Goal: Ask a question

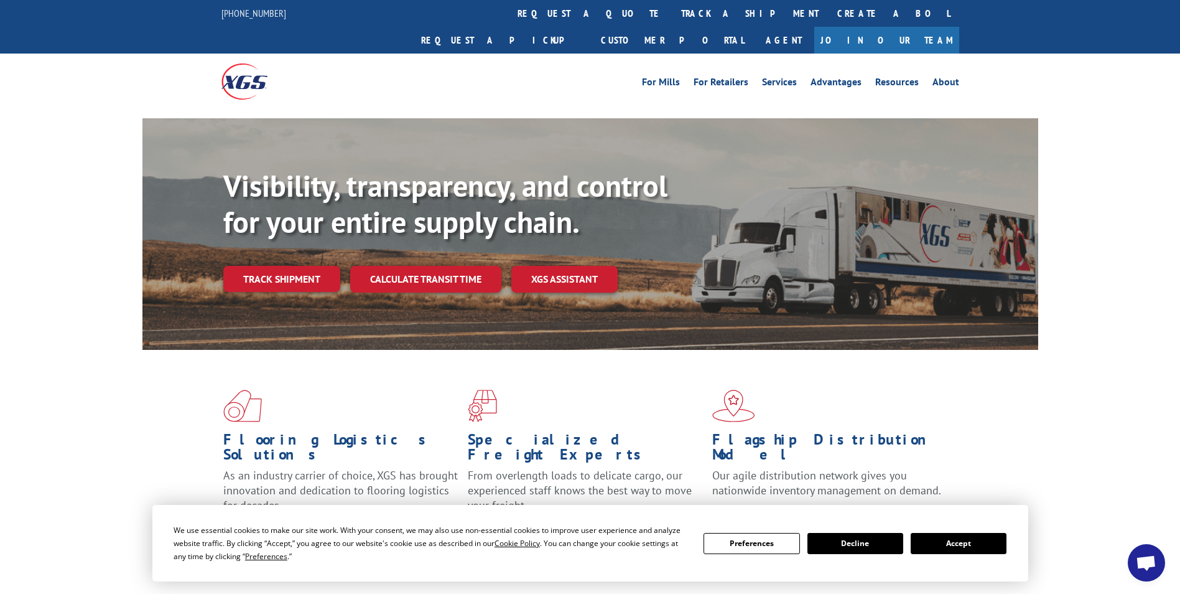
click at [1148, 561] on span "Open chat" at bounding box center [1146, 563] width 21 height 17
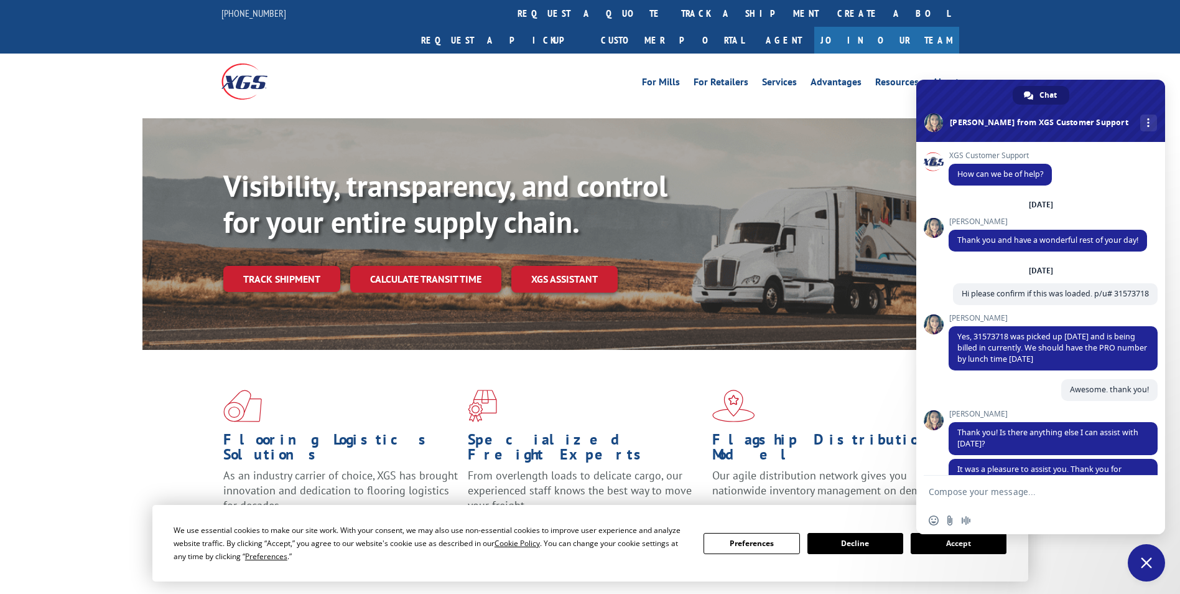
scroll to position [4305, 0]
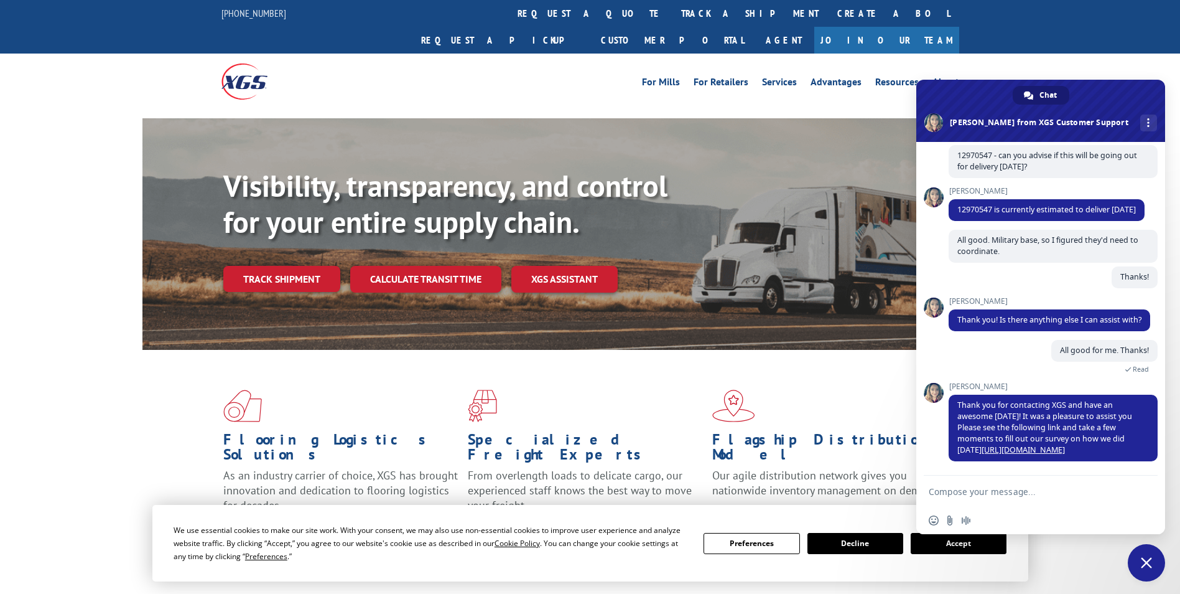
click at [1010, 480] on form at bounding box center [1027, 492] width 197 height 34
click at [994, 484] on form at bounding box center [1027, 492] width 197 height 34
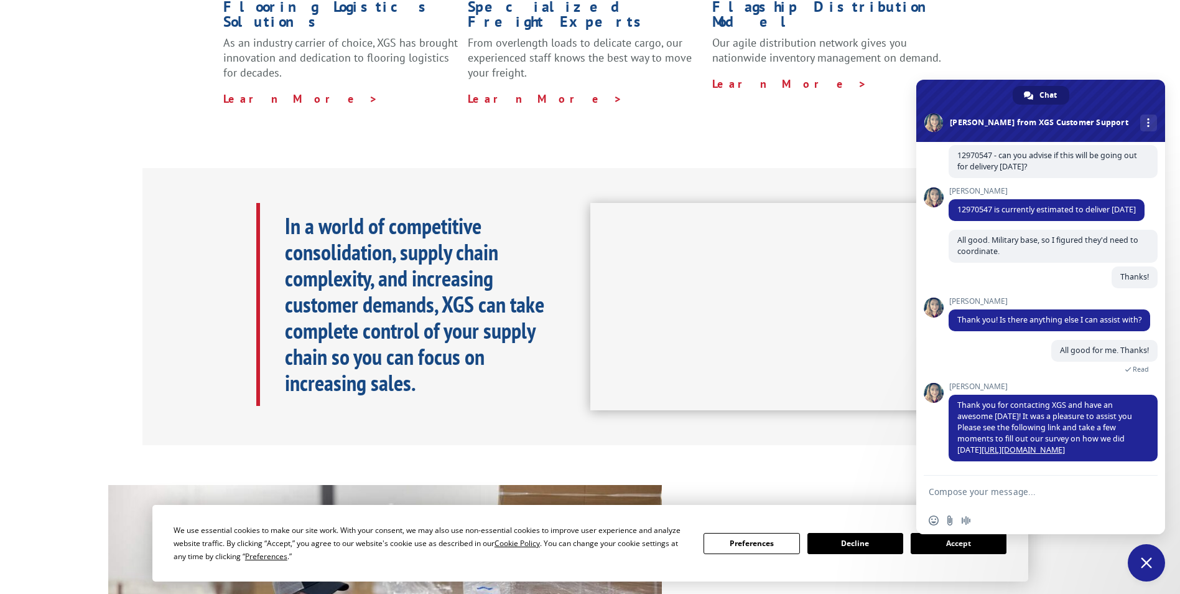
scroll to position [519, 0]
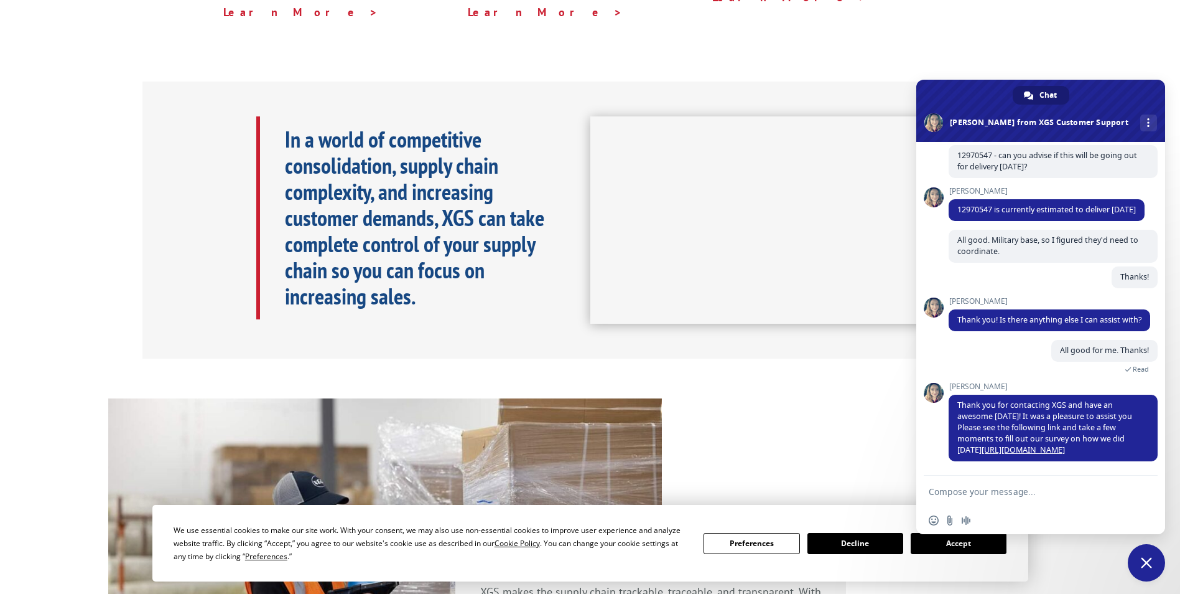
click at [1045, 486] on form at bounding box center [1027, 492] width 197 height 34
click at [1038, 485] on form at bounding box center [1027, 492] width 197 height 34
click at [1030, 492] on textarea "Compose your message..." at bounding box center [1027, 491] width 197 height 11
type textarea "can i get a status on pickup"
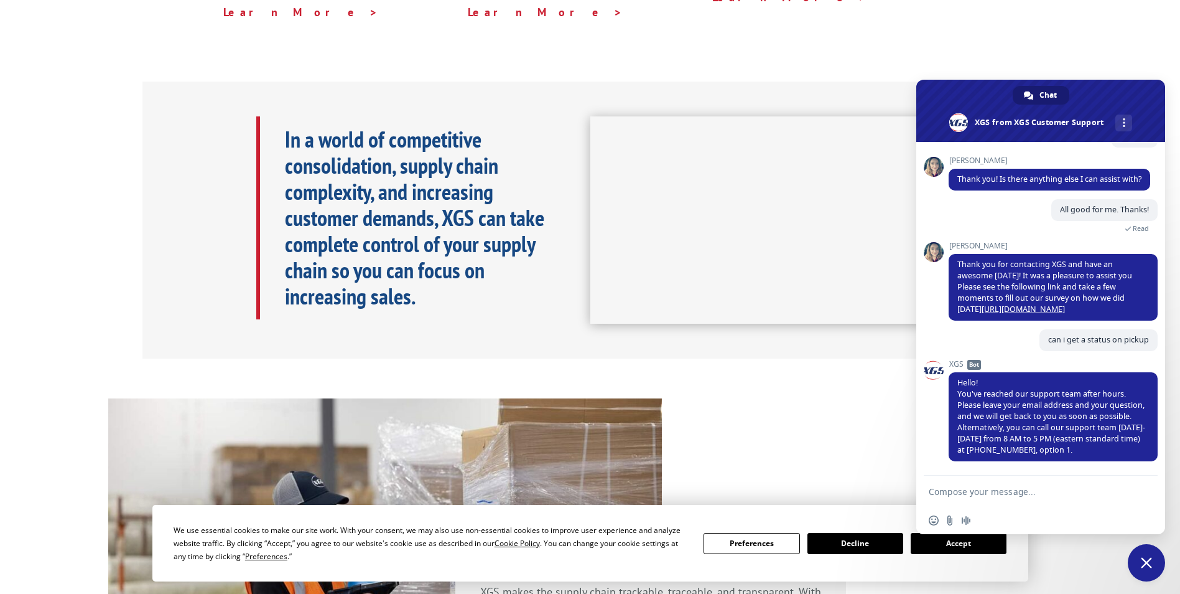
scroll to position [1058, 0]
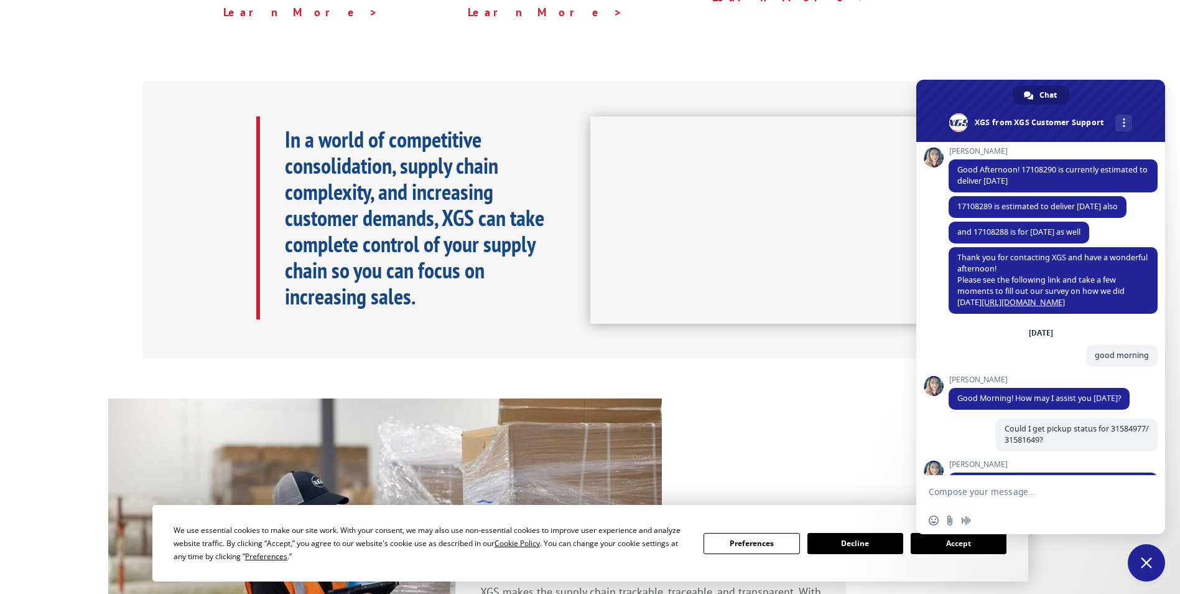
click at [1003, 492] on textarea "Compose your message..." at bounding box center [1027, 491] width 197 height 11
paste textarea "31619879"
type textarea "31619879"
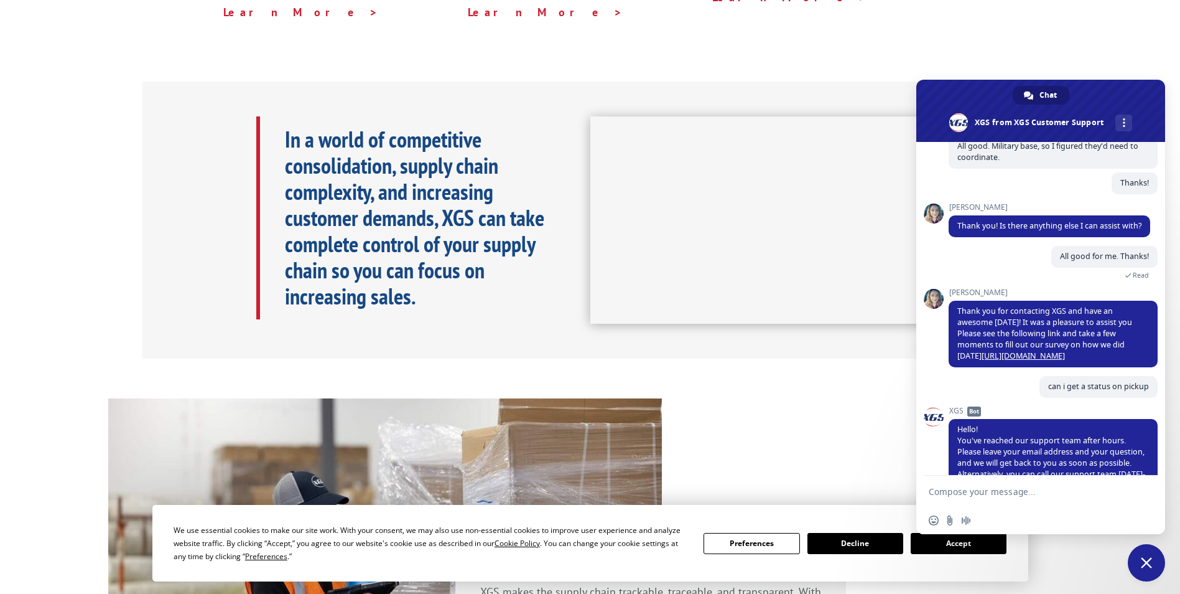
scroll to position [4586, 0]
